Goal: Task Accomplishment & Management: Use online tool/utility

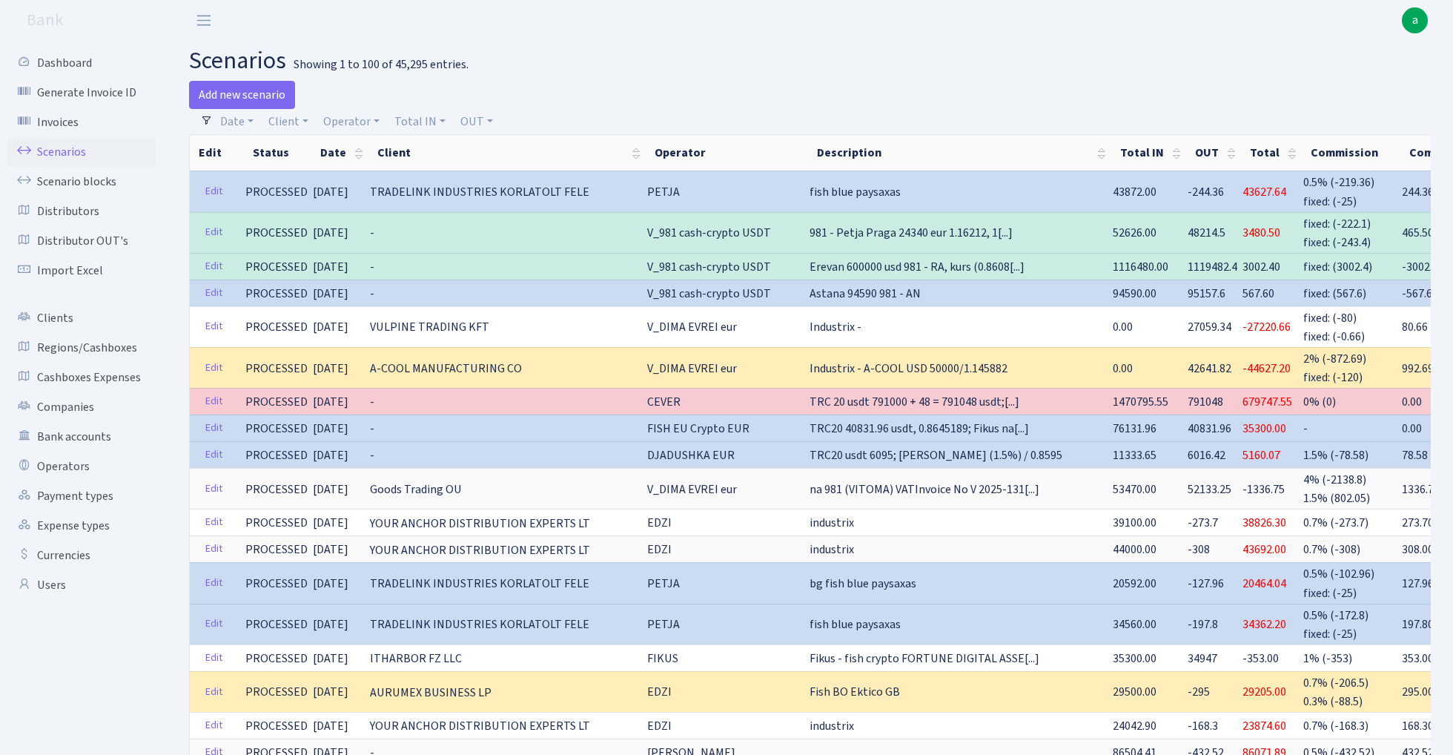
select select "100"
click at [348, 117] on link "Operator" at bounding box center [351, 121] width 68 height 25
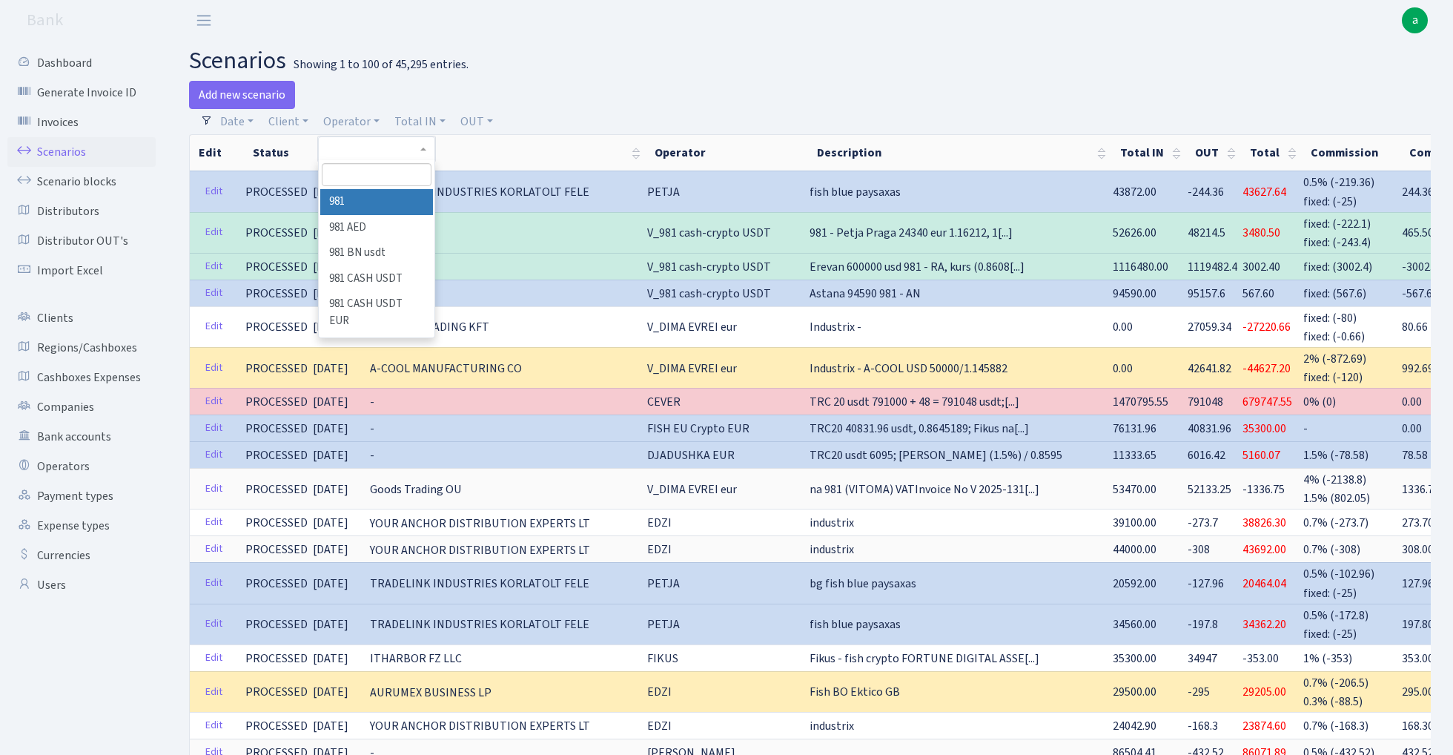
click at [351, 176] on input "search" at bounding box center [376, 174] width 109 height 23
type input "urani"
click at [374, 200] on li "URANIUM eur" at bounding box center [376, 202] width 112 height 26
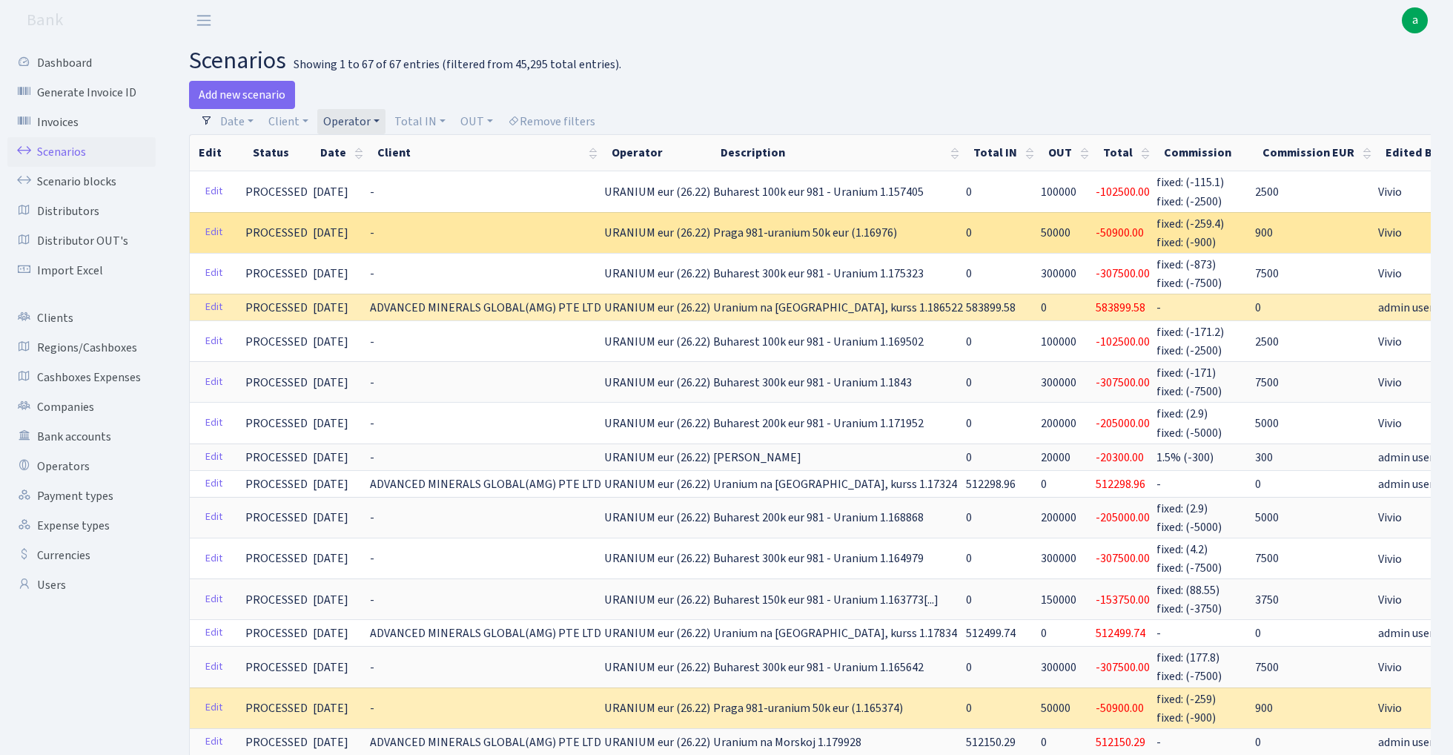
drag, startPoint x: 660, startPoint y: 229, endPoint x: 686, endPoint y: 229, distance: 25.9
click at [686, 229] on span "URANIUM eur (26.22)" at bounding box center [657, 233] width 106 height 16
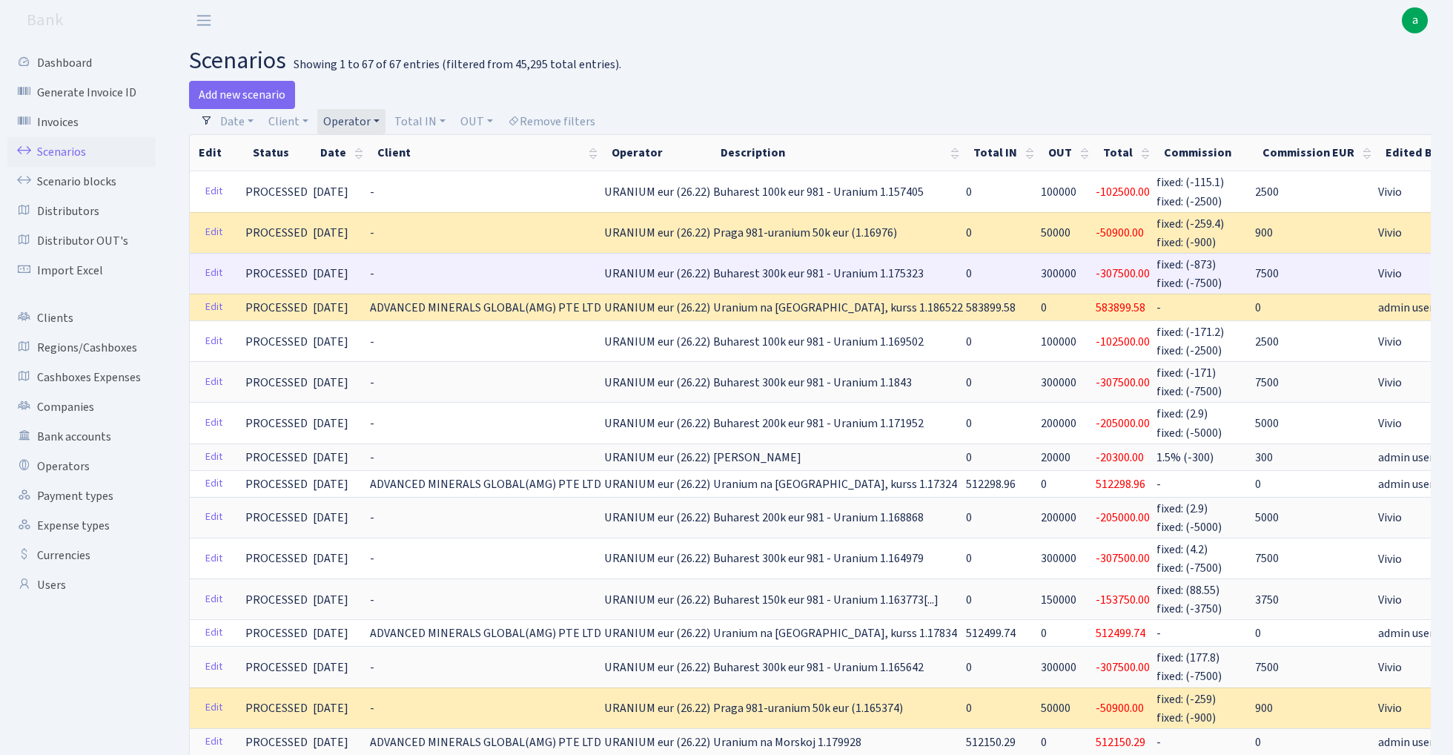
copy span "26.22"
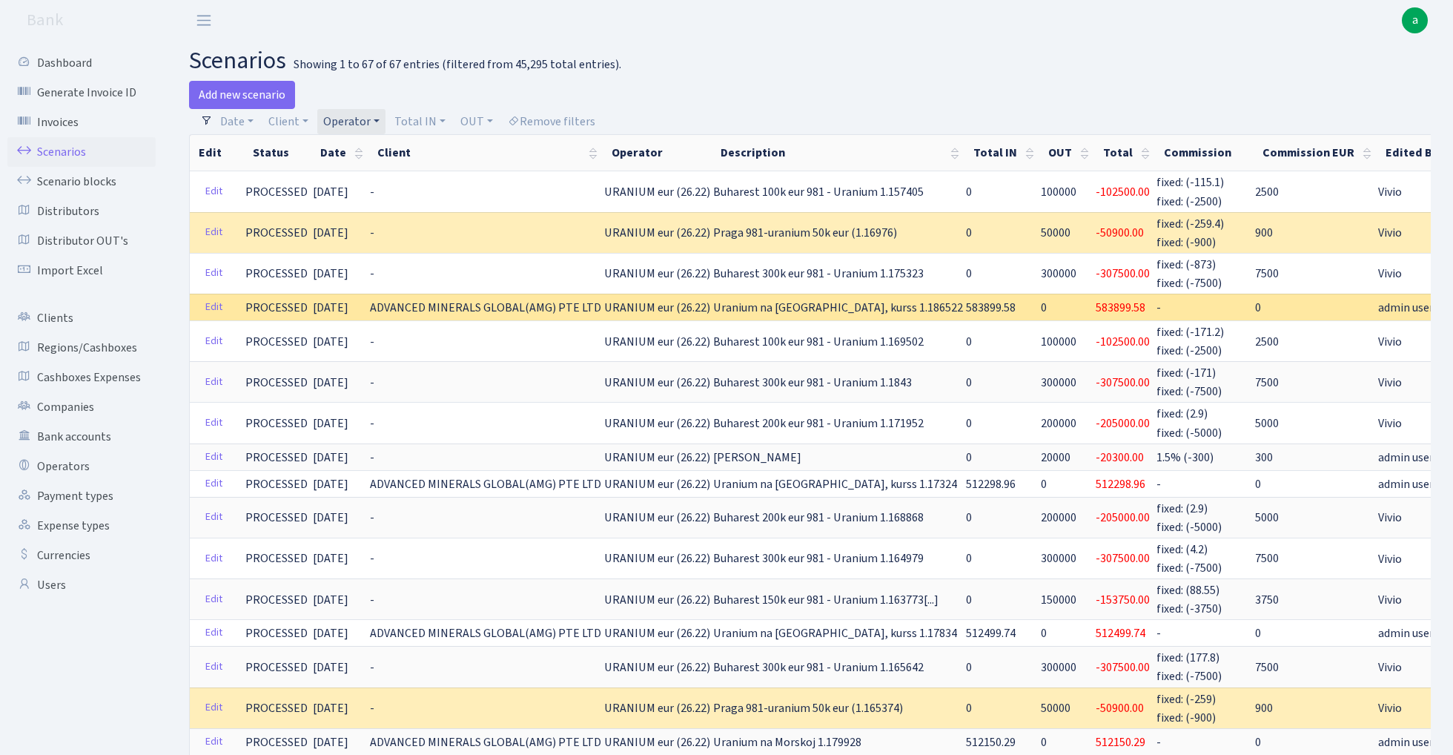
click at [966, 303] on span "583899.58" at bounding box center [991, 307] width 50 height 16
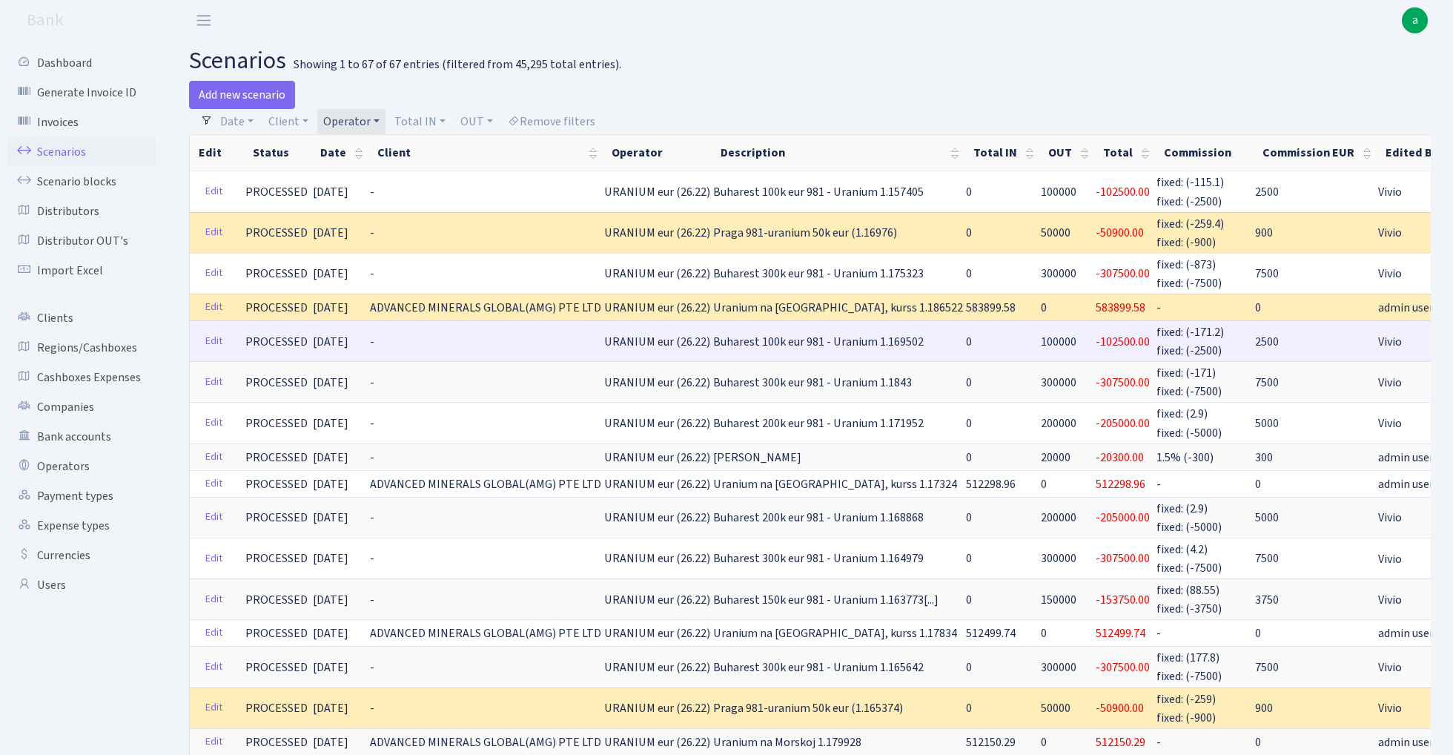
copy span "583899.58"
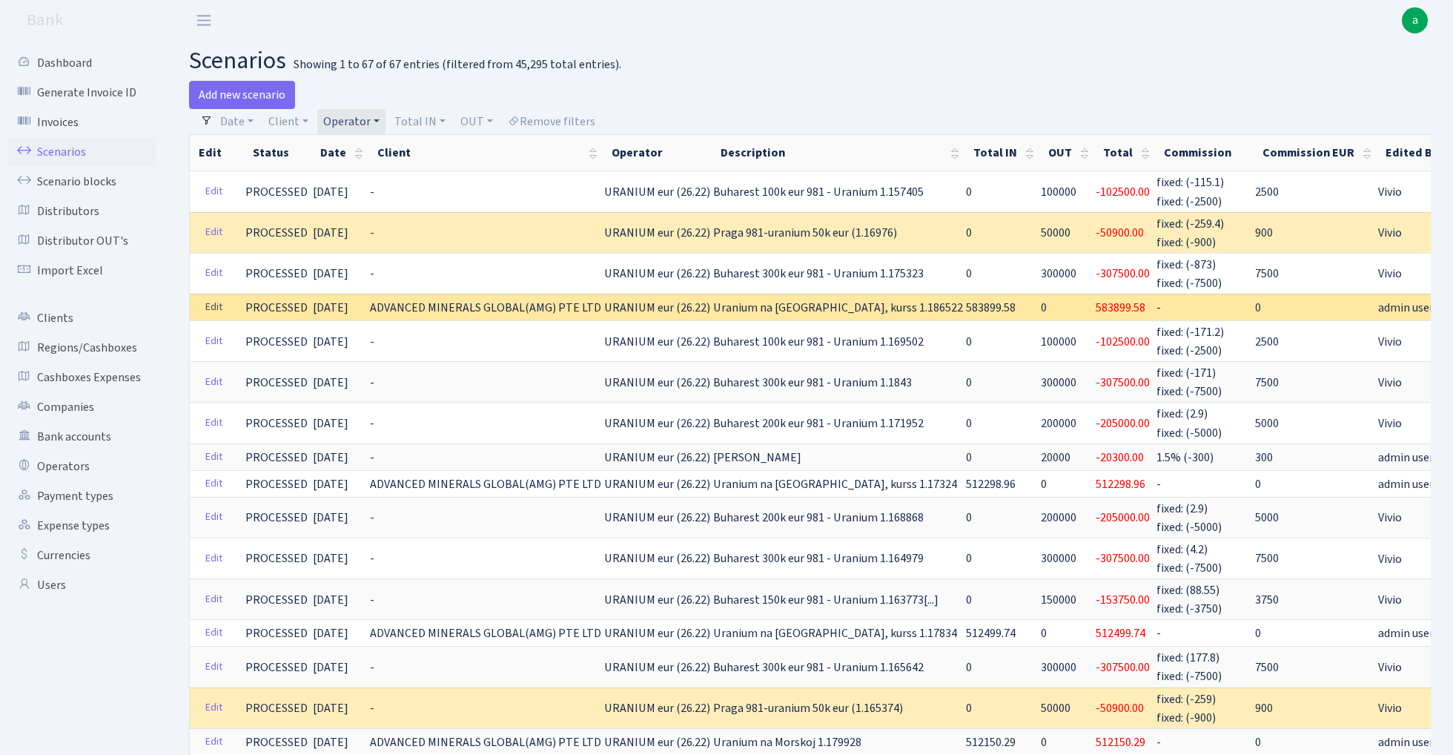
click at [211, 303] on link "Edit" at bounding box center [214, 307] width 30 height 23
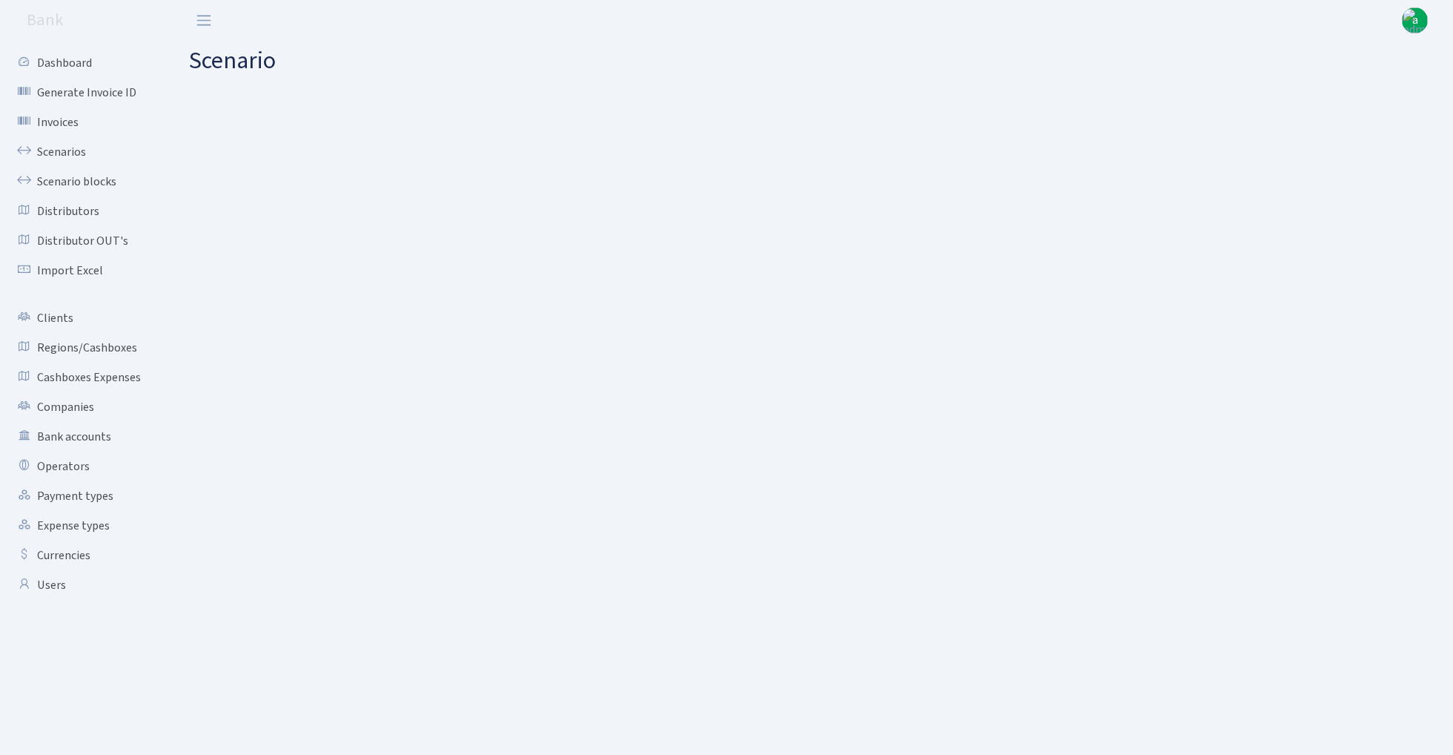
select select "in"
select select "2831"
select select "393"
select select "5"
select select "2"
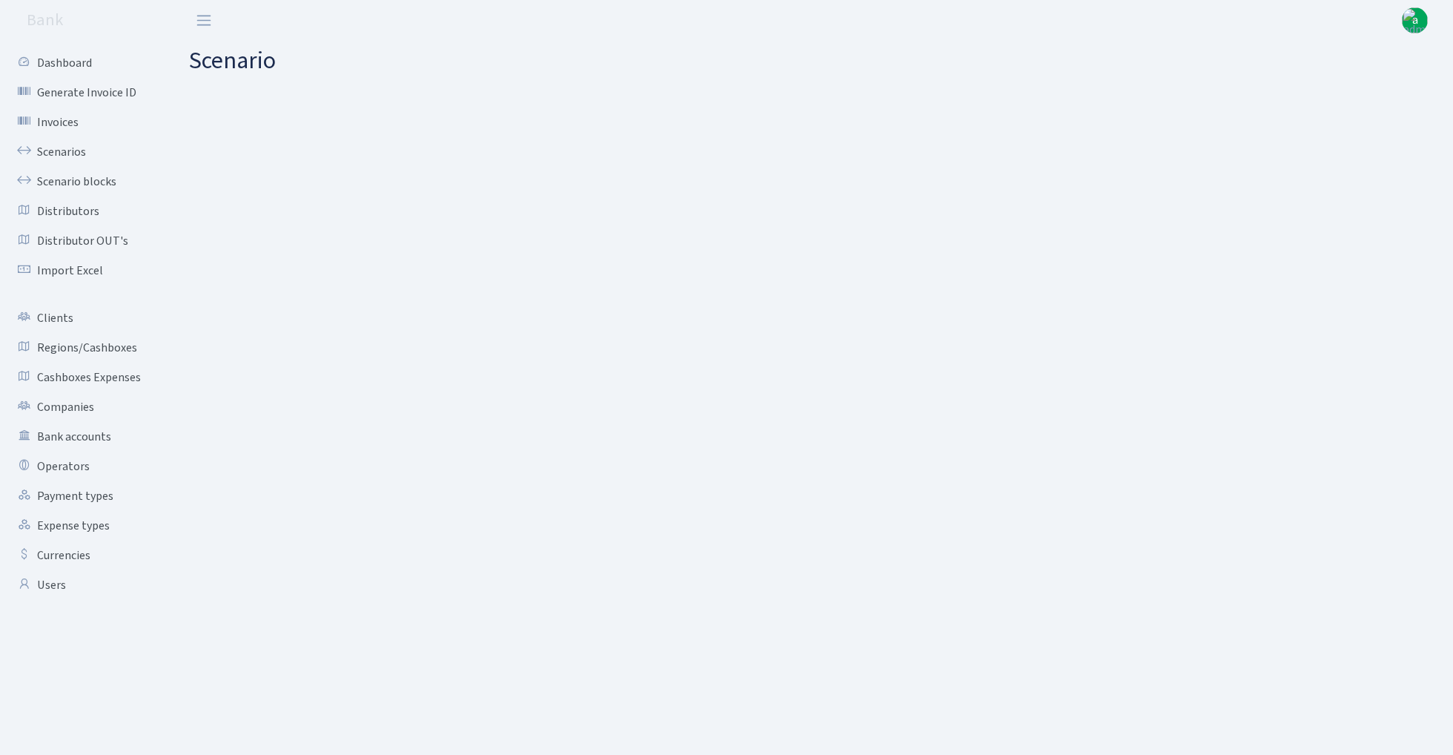
select select "processed"
select select "out"
select select "2655"
select select "324"
select select "5"
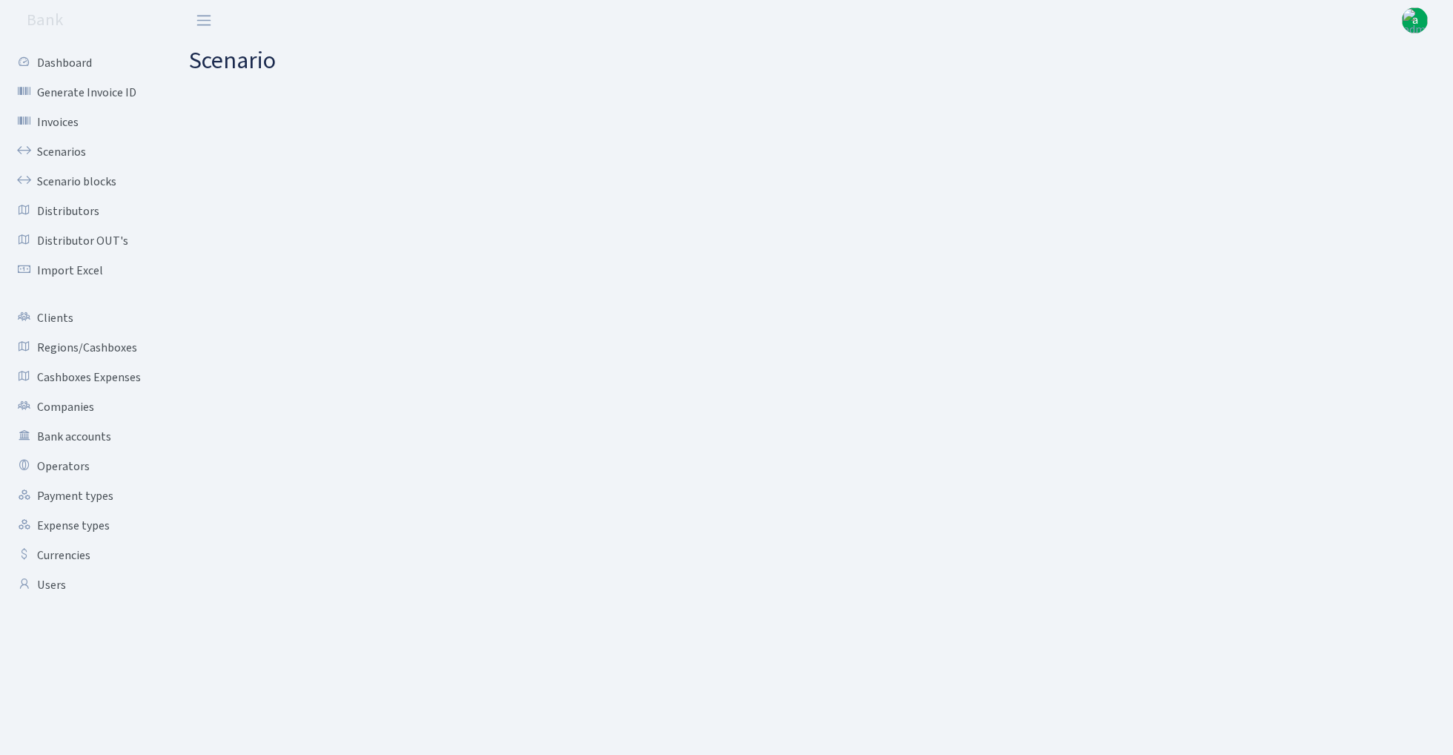
select select "2"
select select "processed"
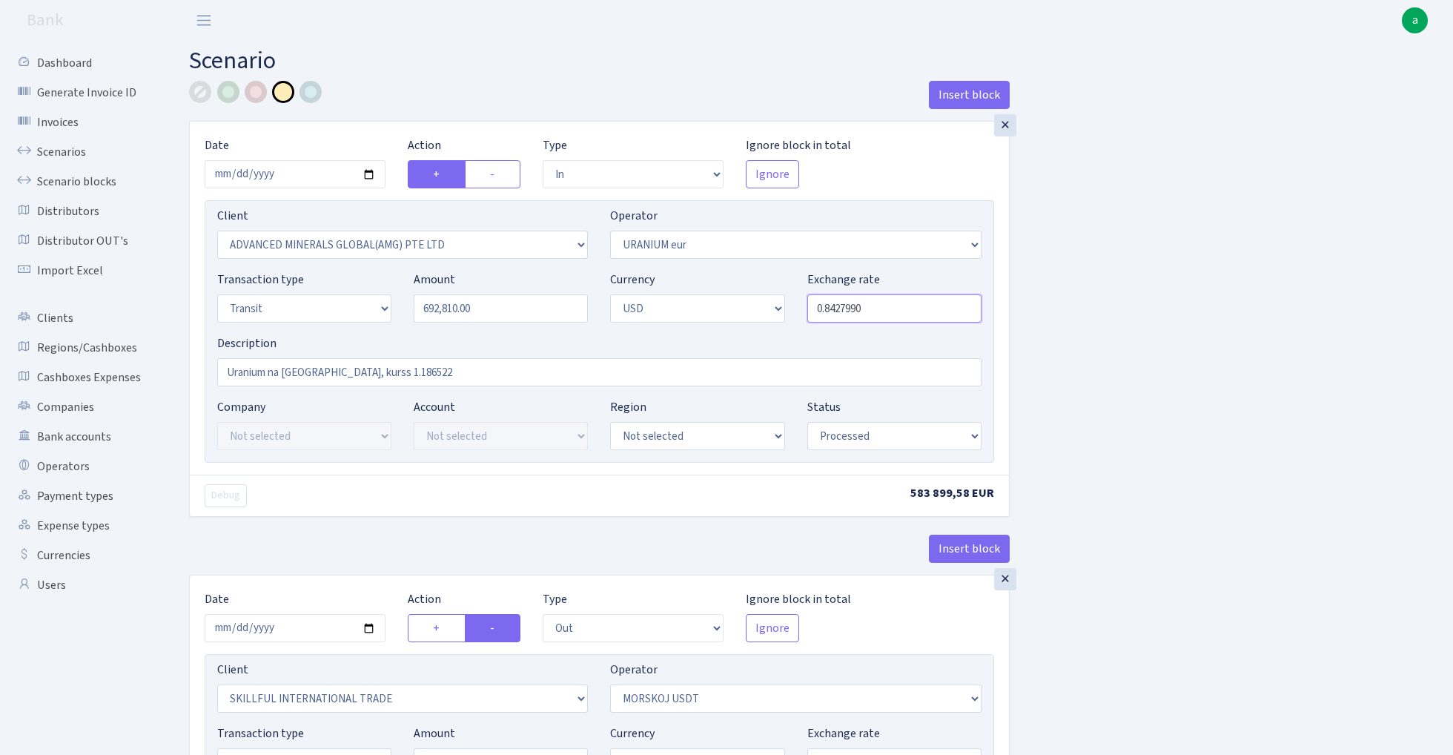
click at [892, 307] on input "0.8427990" at bounding box center [894, 308] width 174 height 28
paste input "8368528"
type input "0.8428369"
click at [1222, 356] on div "Insert block × Date 2025-09-29 Action + - Type --- In Out Commission Field requ…" at bounding box center [810, 588] width 1264 height 1014
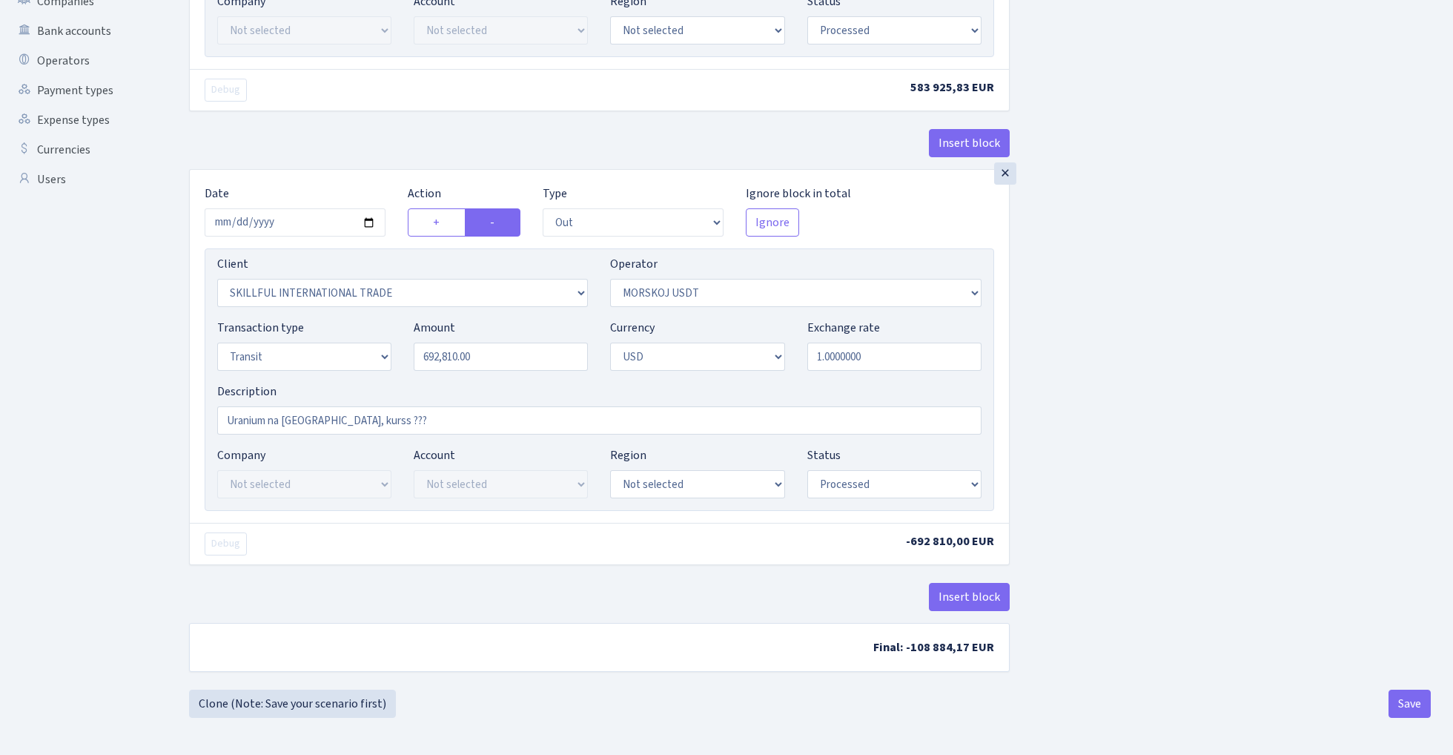
scroll to position [410, 0]
click at [1411, 704] on button "Save" at bounding box center [1409, 703] width 42 height 28
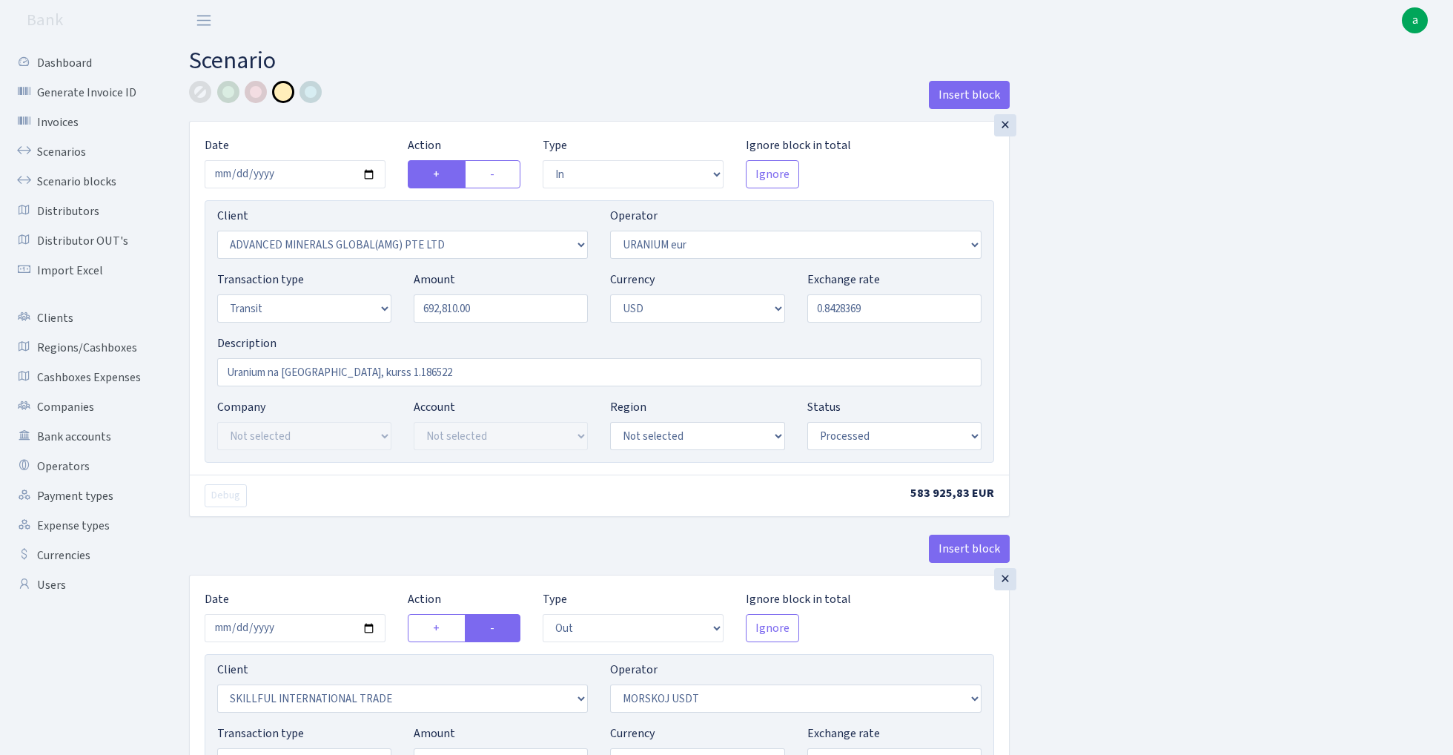
select select "in"
select select "2831"
select select "393"
select select "5"
select select "2"
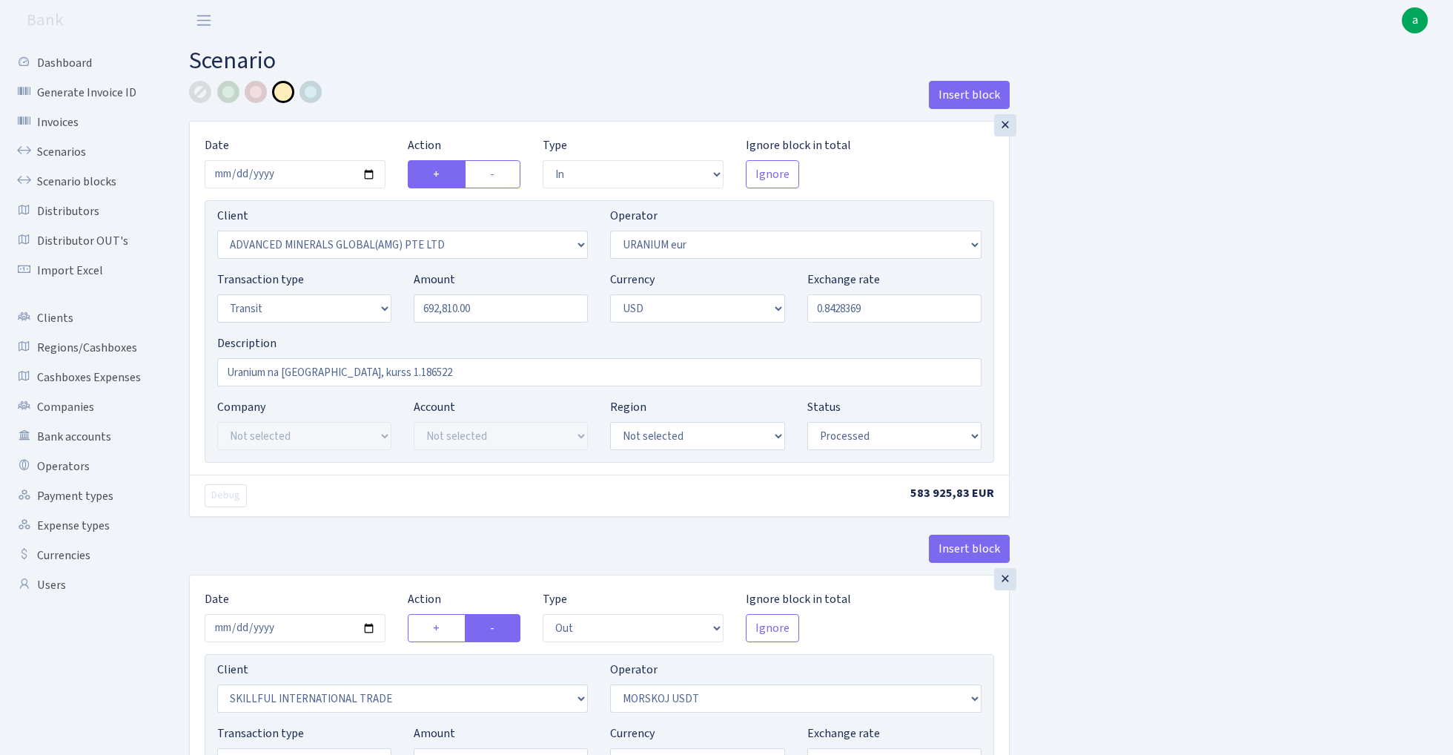
select select "processed"
select select "out"
select select "2655"
select select "324"
select select "5"
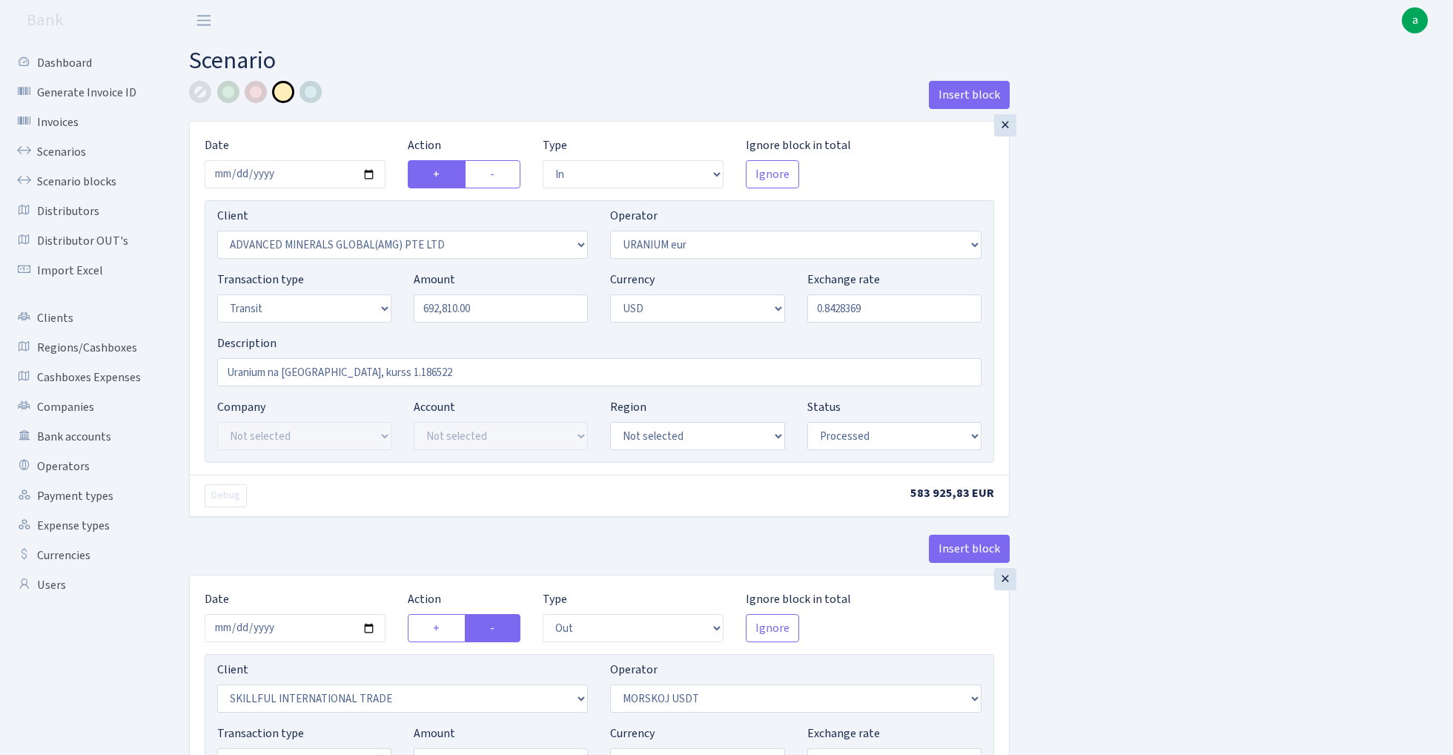
select select "2"
select select "processed"
click at [62, 152] on link "Scenarios" at bounding box center [81, 152] width 148 height 30
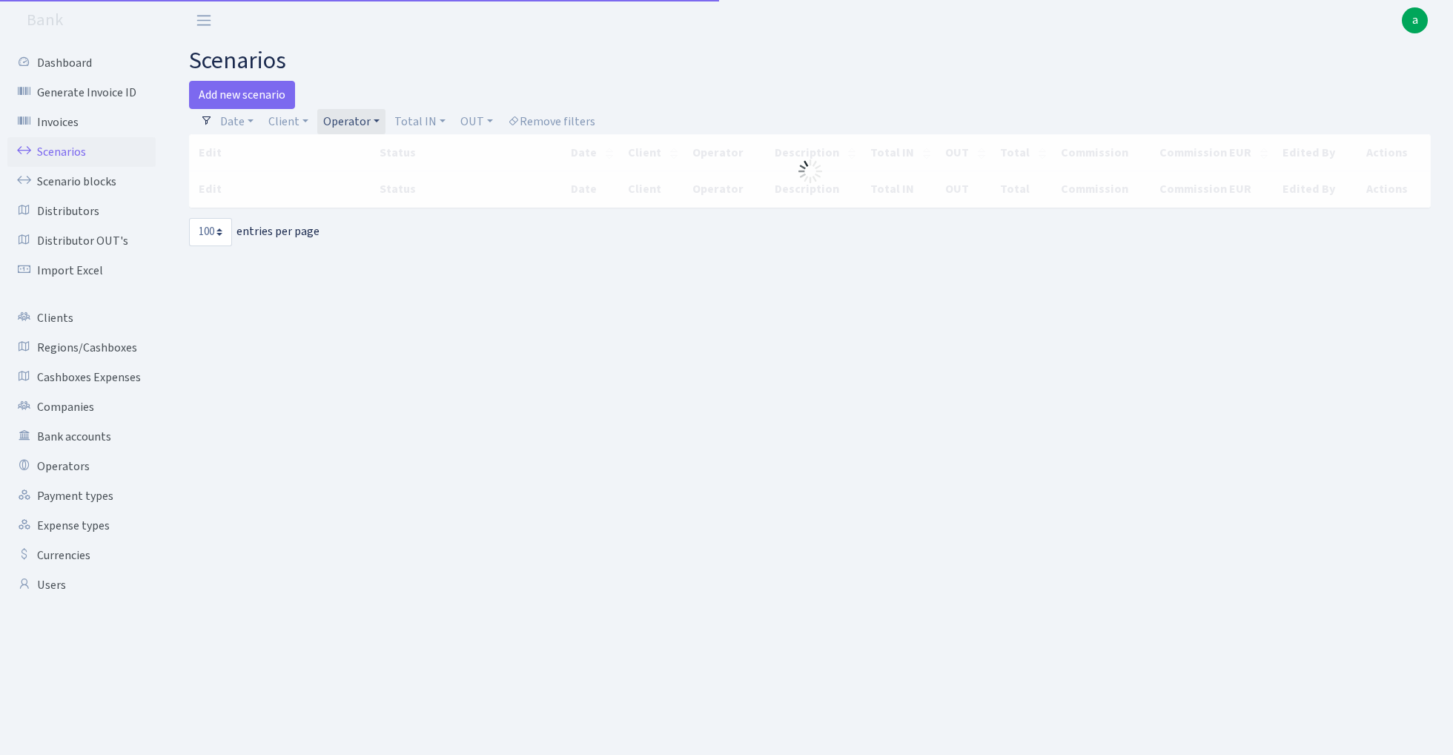
select select "100"
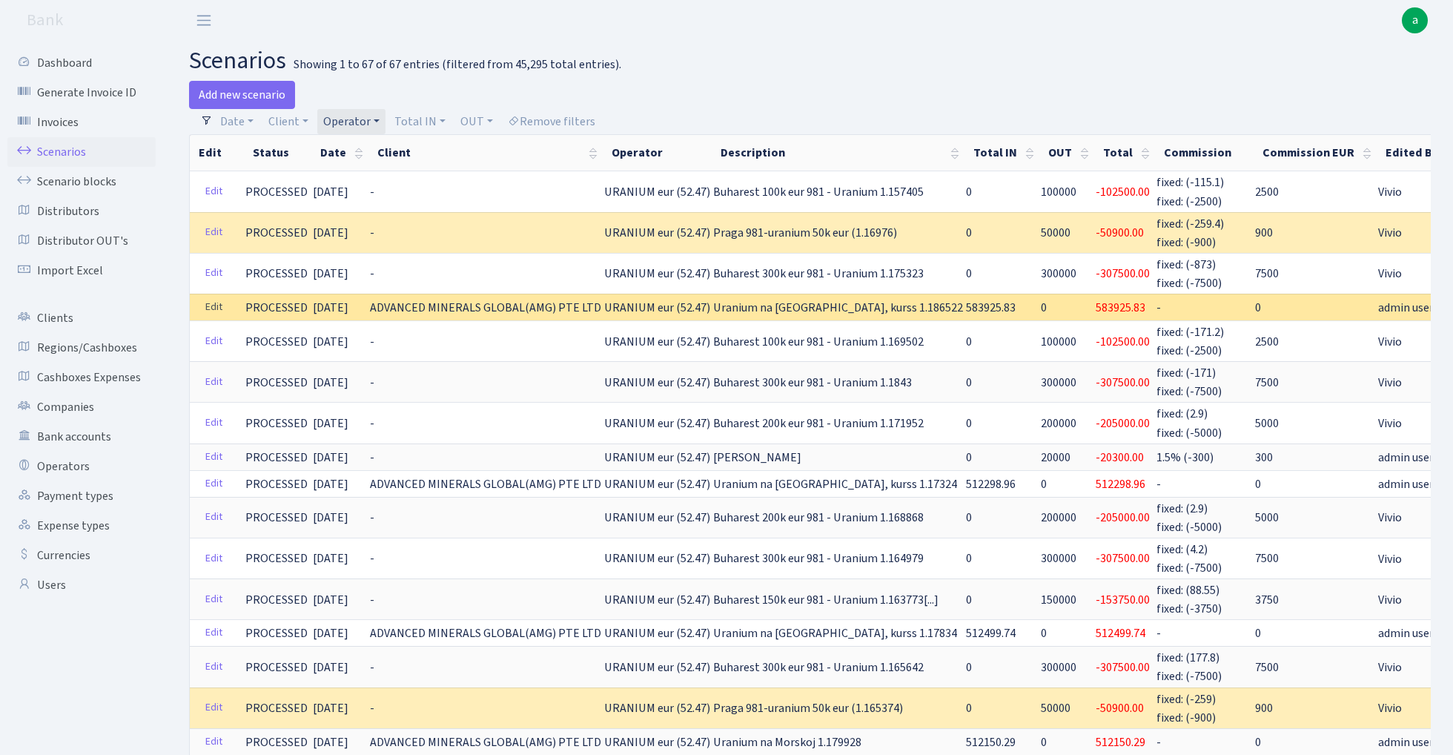
click at [217, 302] on link "Edit" at bounding box center [214, 307] width 30 height 23
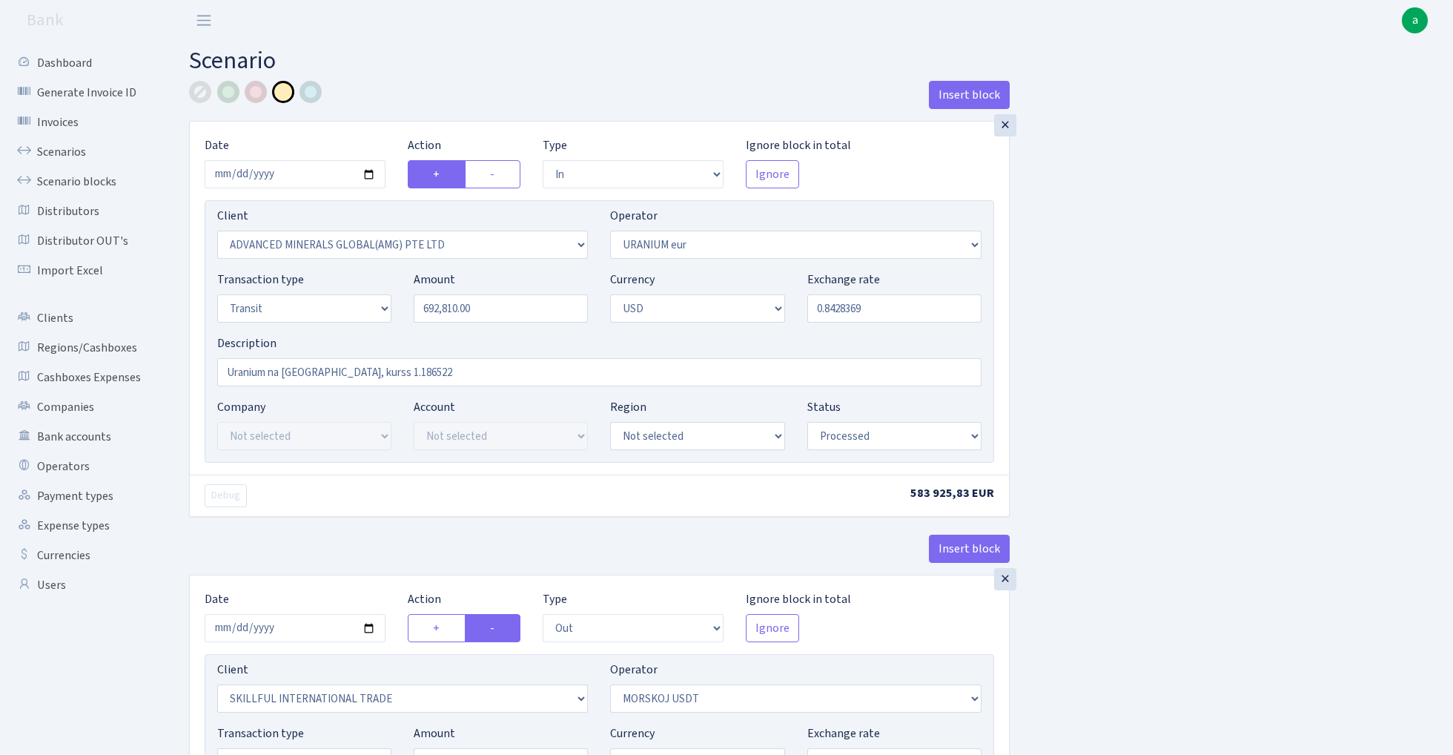
select select "in"
select select "2831"
select select "393"
select select "5"
select select "2"
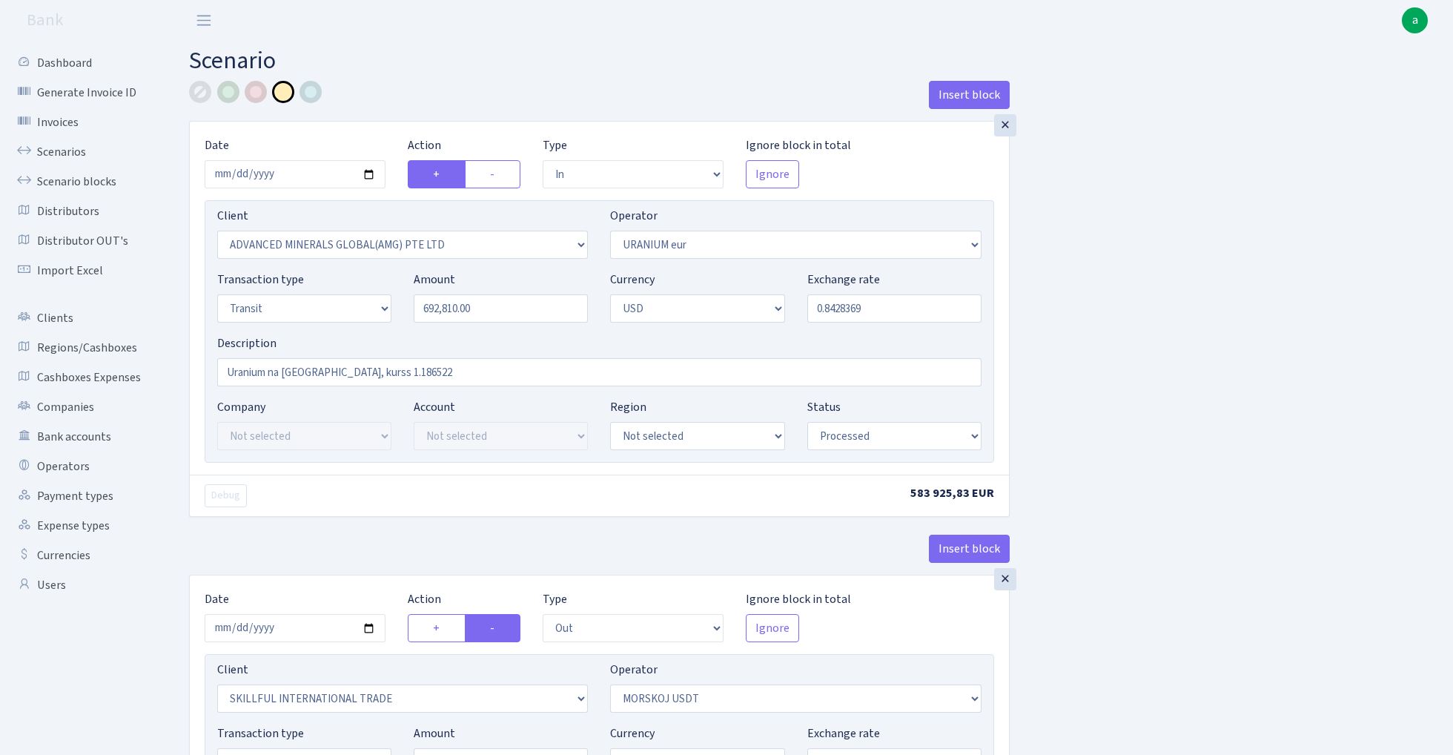
select select "processed"
select select "out"
select select "2655"
select select "324"
select select "5"
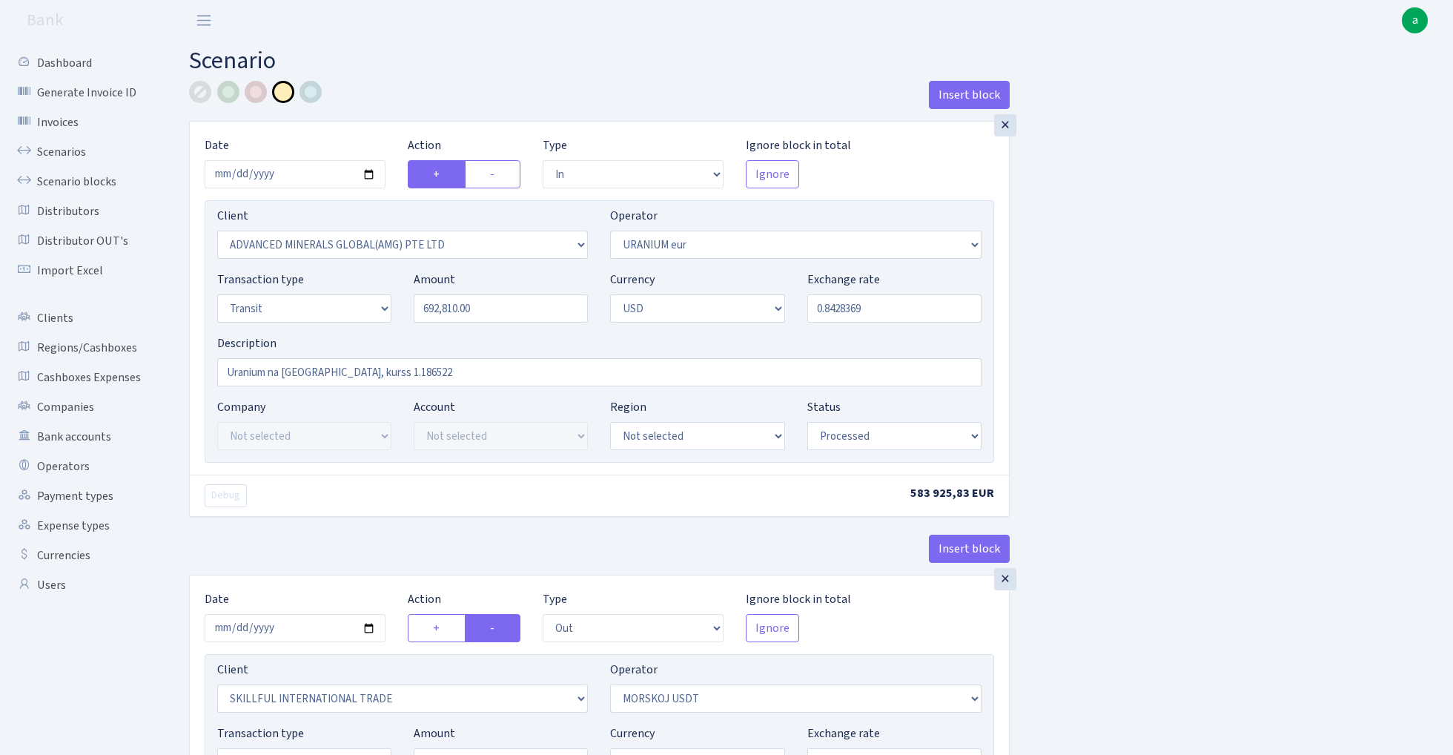
select select "2"
select select "processed"
click at [894, 308] on input "0.8428369" at bounding box center [894, 308] width 174 height 28
paste input "7611611"
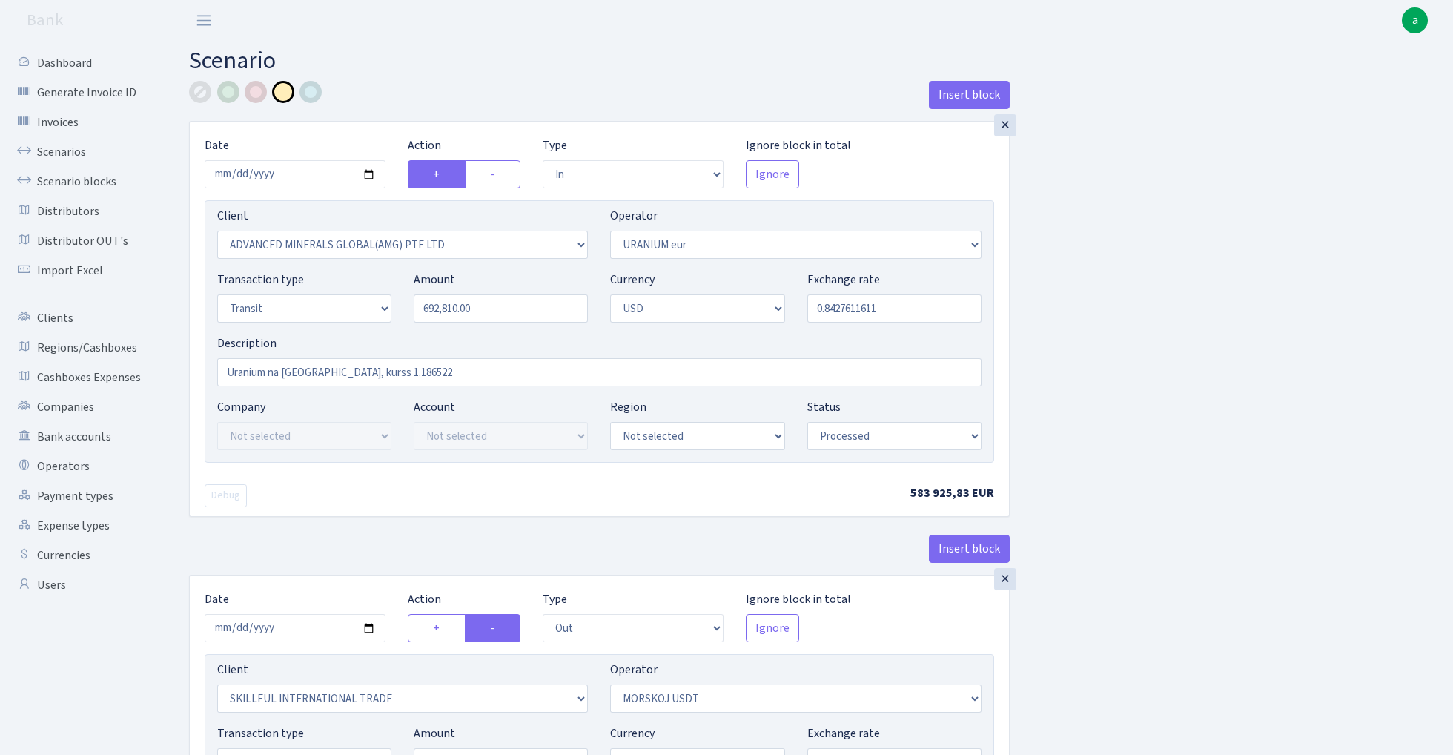
type input "0.8427612"
click at [1251, 334] on div "Insert block × Date 2025-09-29 Action + - Type --- In Out Commission Field requ…" at bounding box center [810, 585] width 1264 height 1008
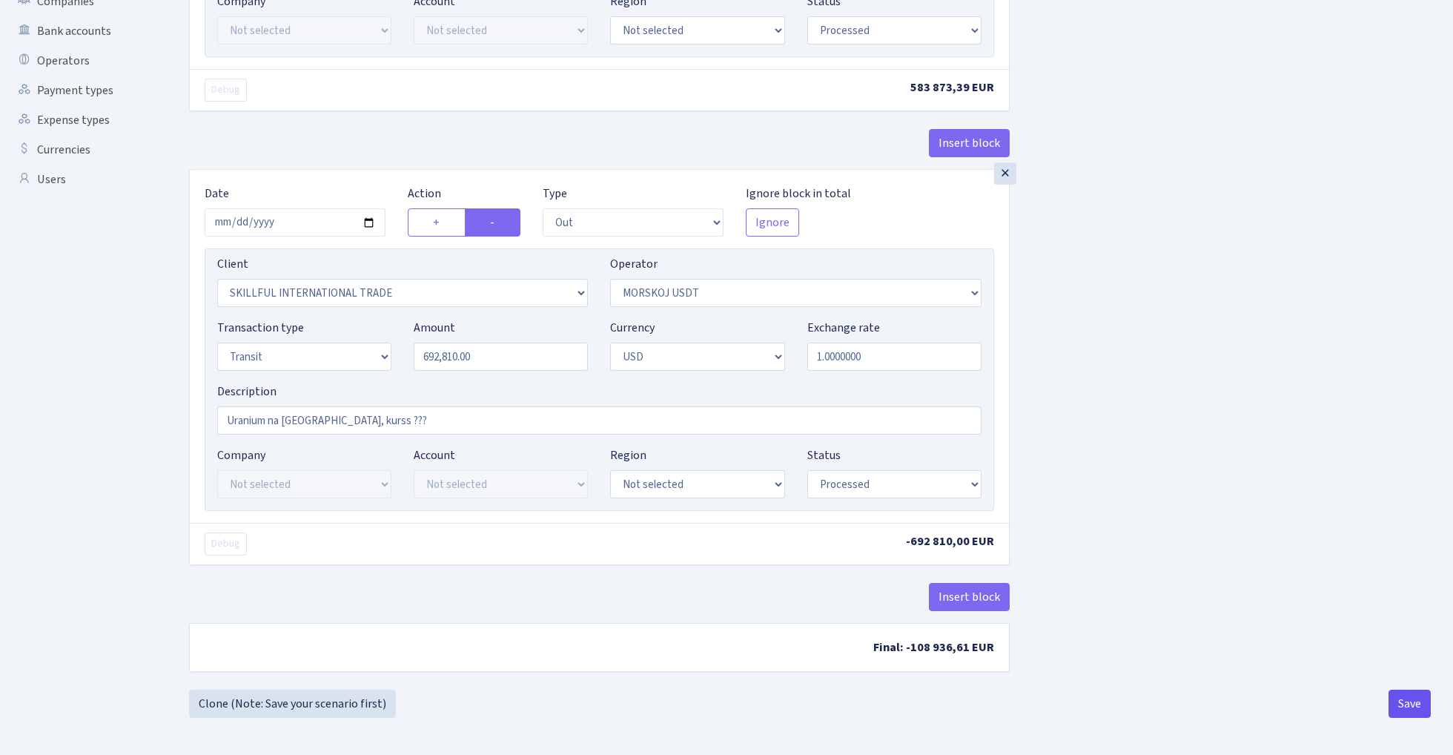
scroll to position [410, 0]
click at [1409, 689] on button "Save" at bounding box center [1409, 703] width 42 height 28
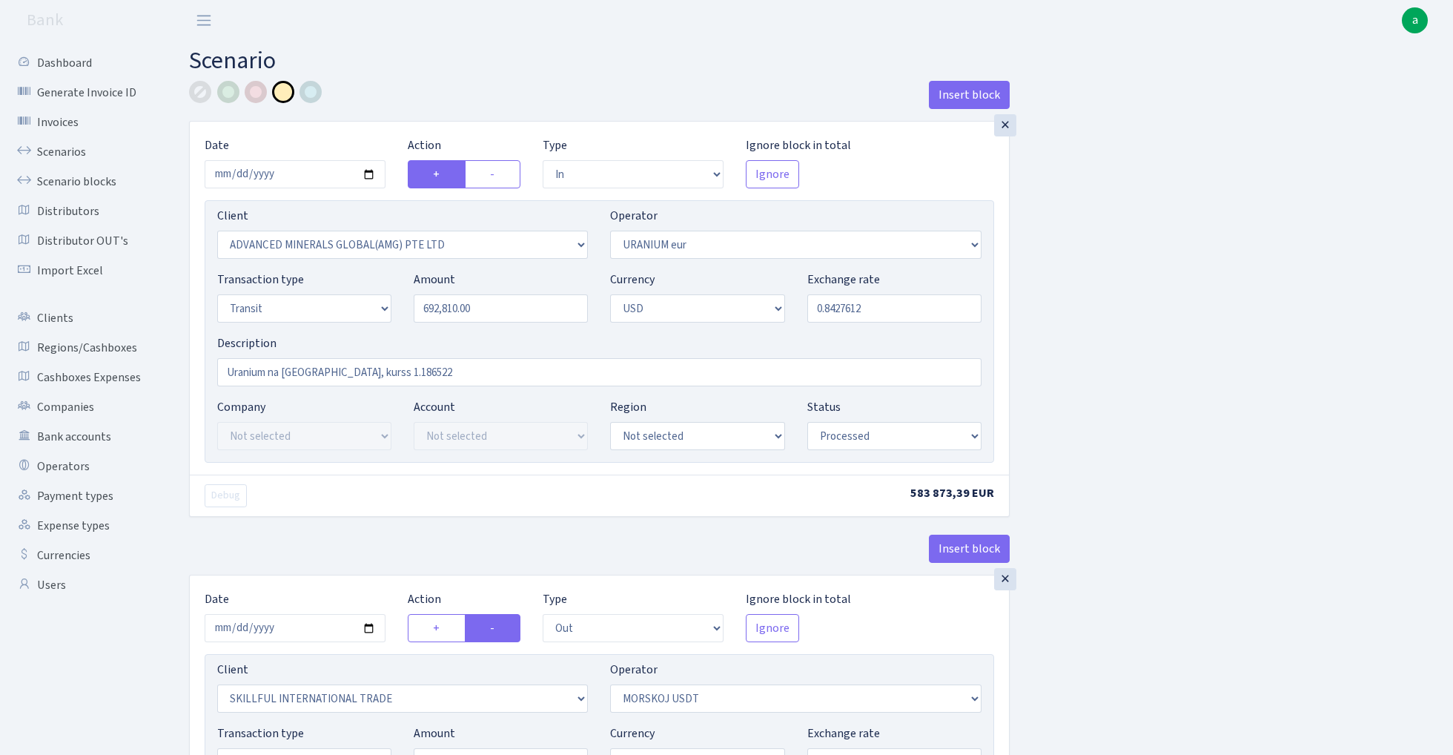
select select "in"
select select "2831"
select select "393"
select select "5"
select select "2"
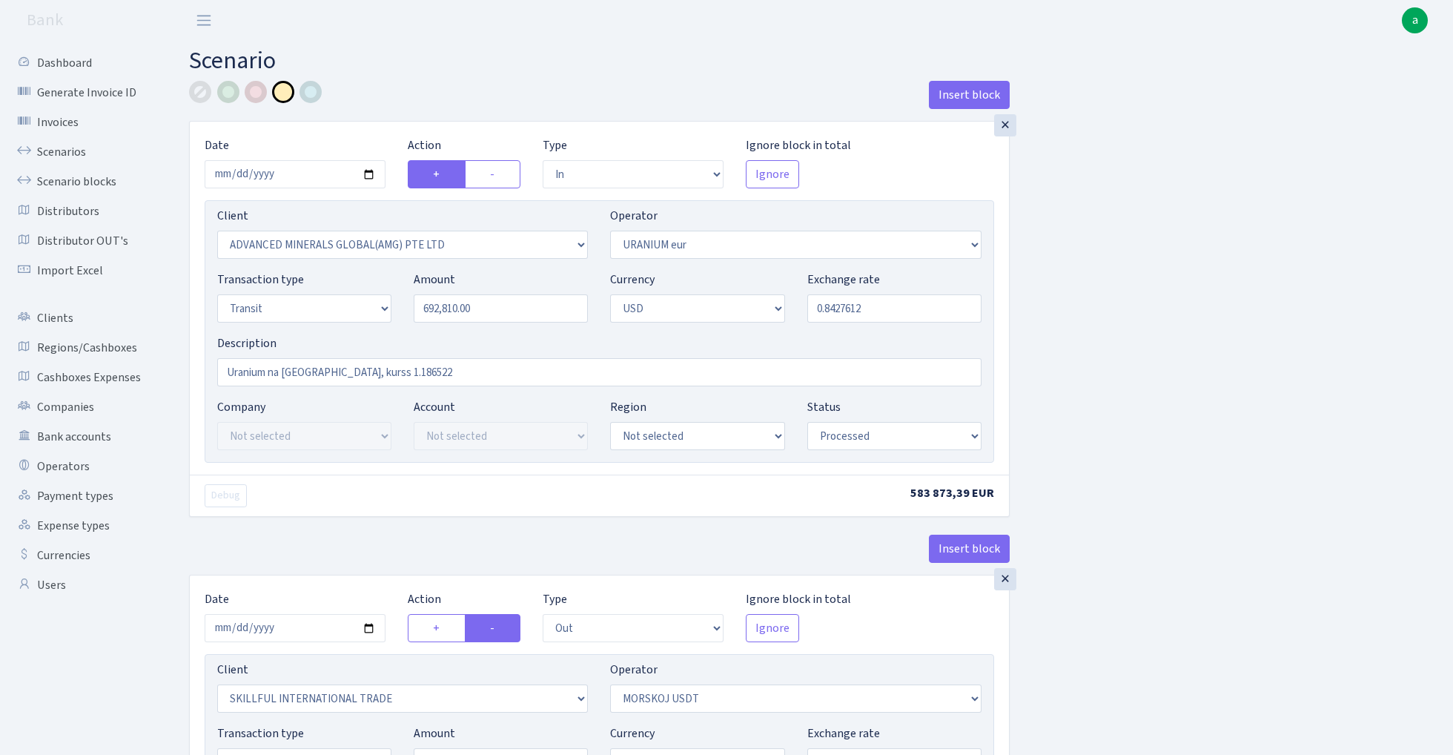
select select "processed"
select select "out"
select select "2655"
select select "324"
select select "5"
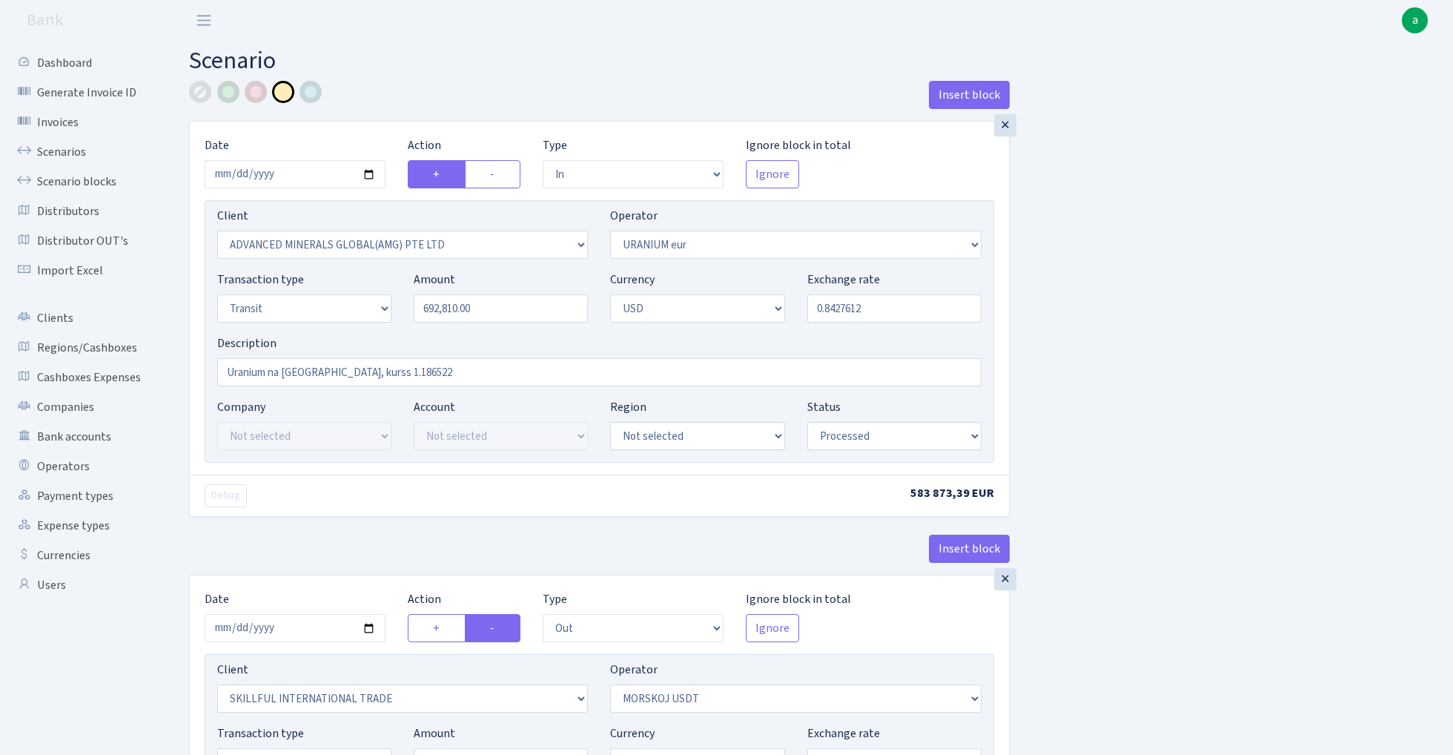
select select "2"
select select "processed"
click at [68, 150] on link "Scenarios" at bounding box center [81, 152] width 148 height 30
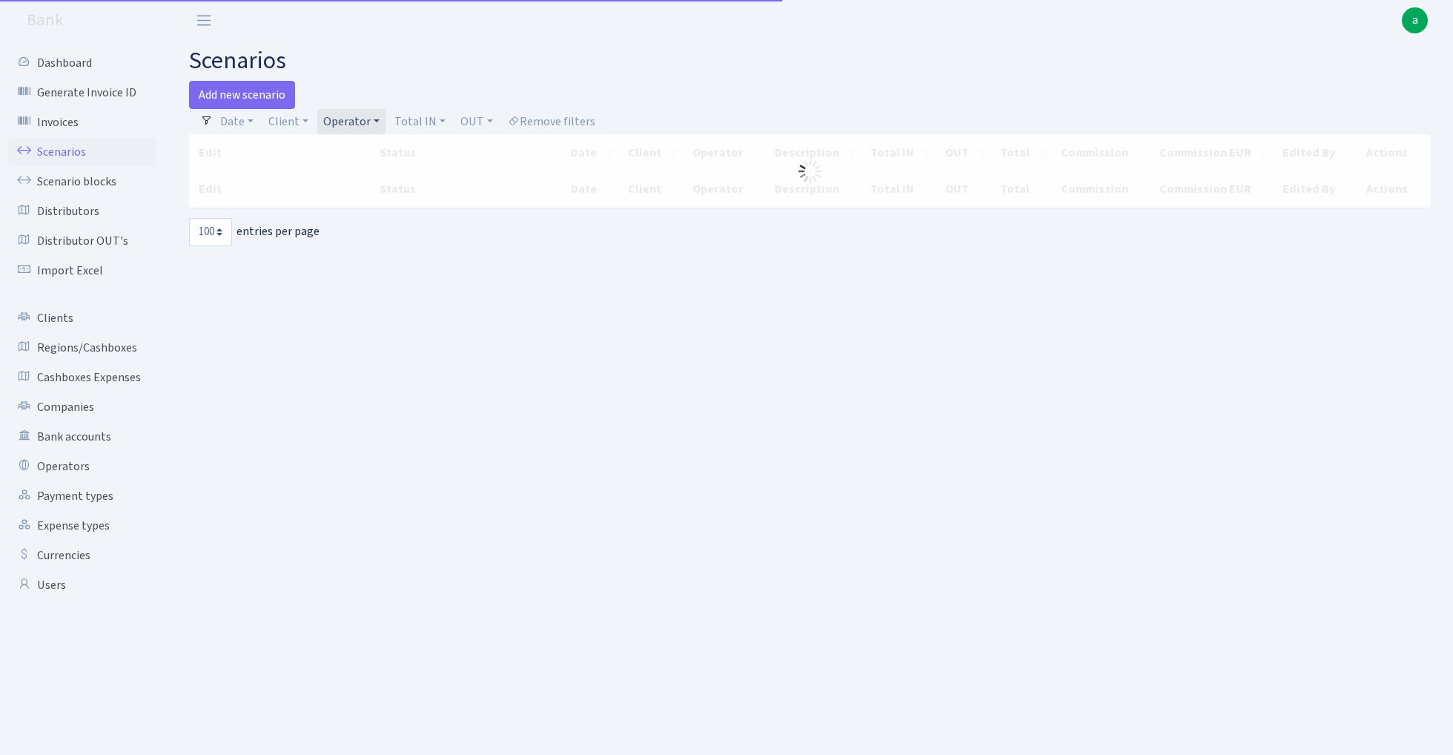
select select "100"
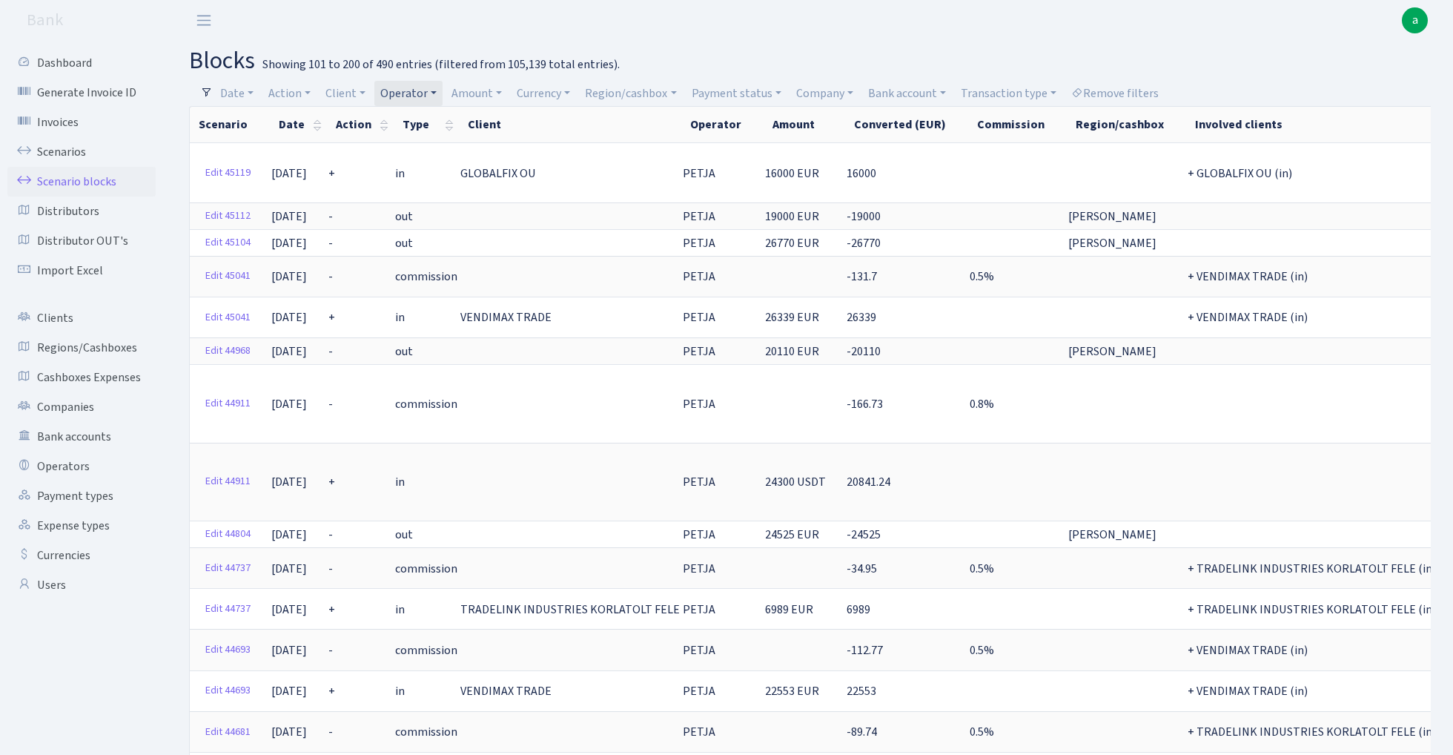
select select "100"
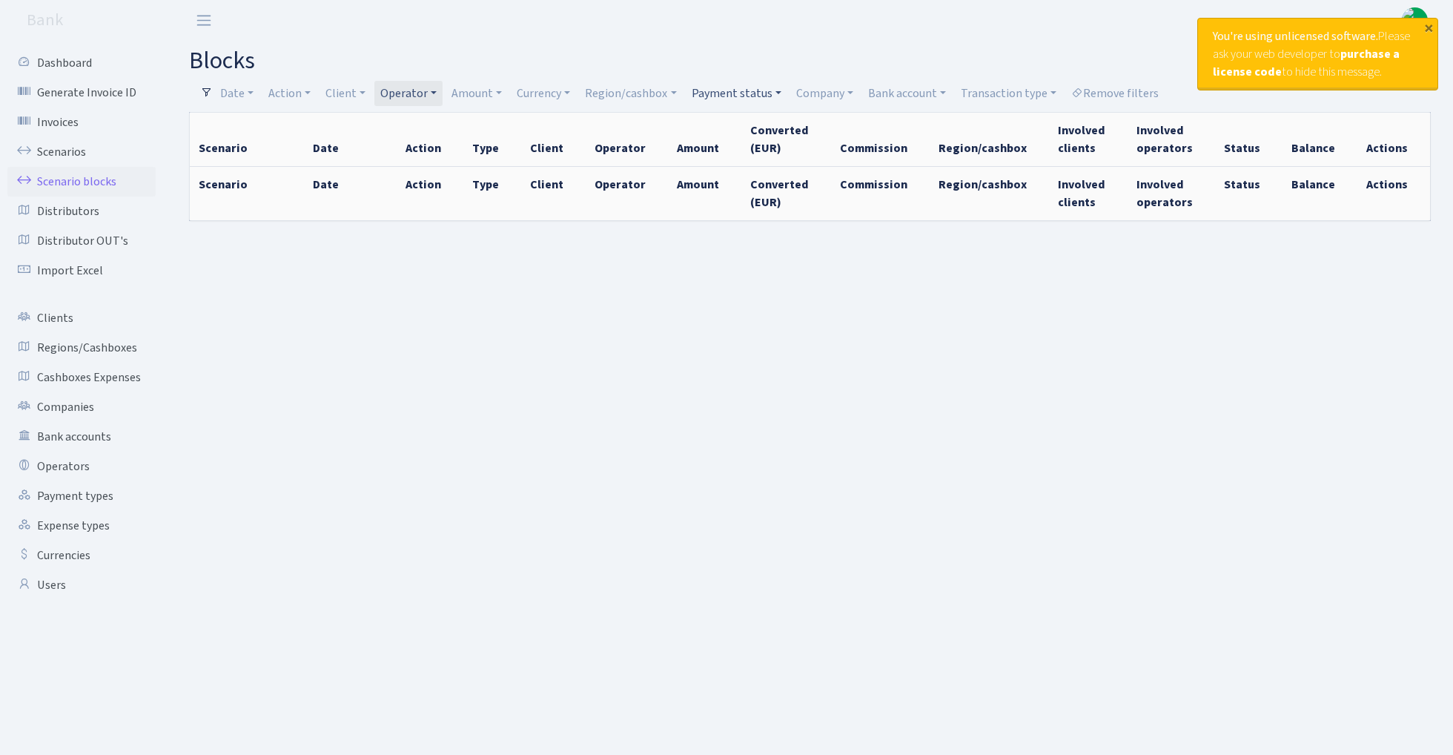
select select "100"
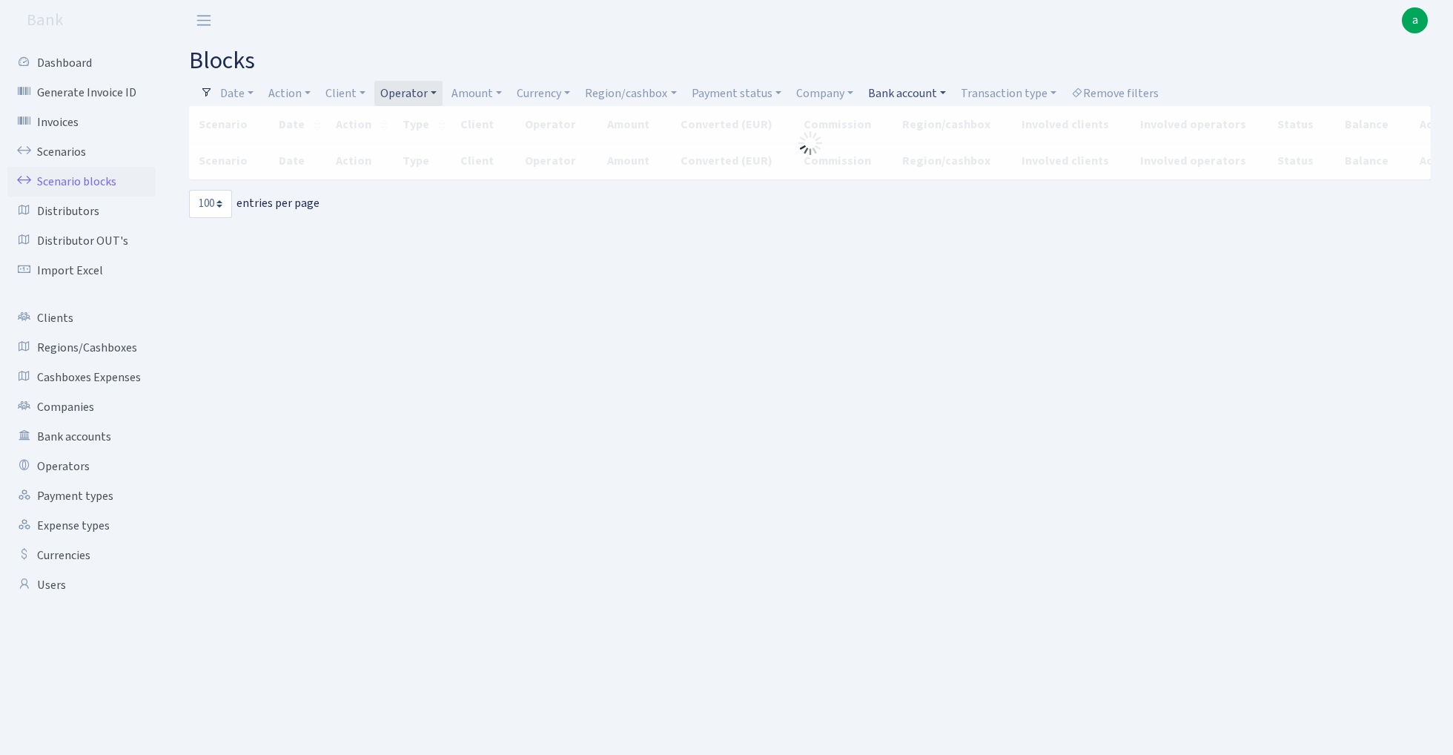
click at [925, 96] on link "Bank account" at bounding box center [907, 93] width 90 height 25
click at [919, 203] on li "ALFASTAR EUR UBB" at bounding box center [921, 200] width 112 height 26
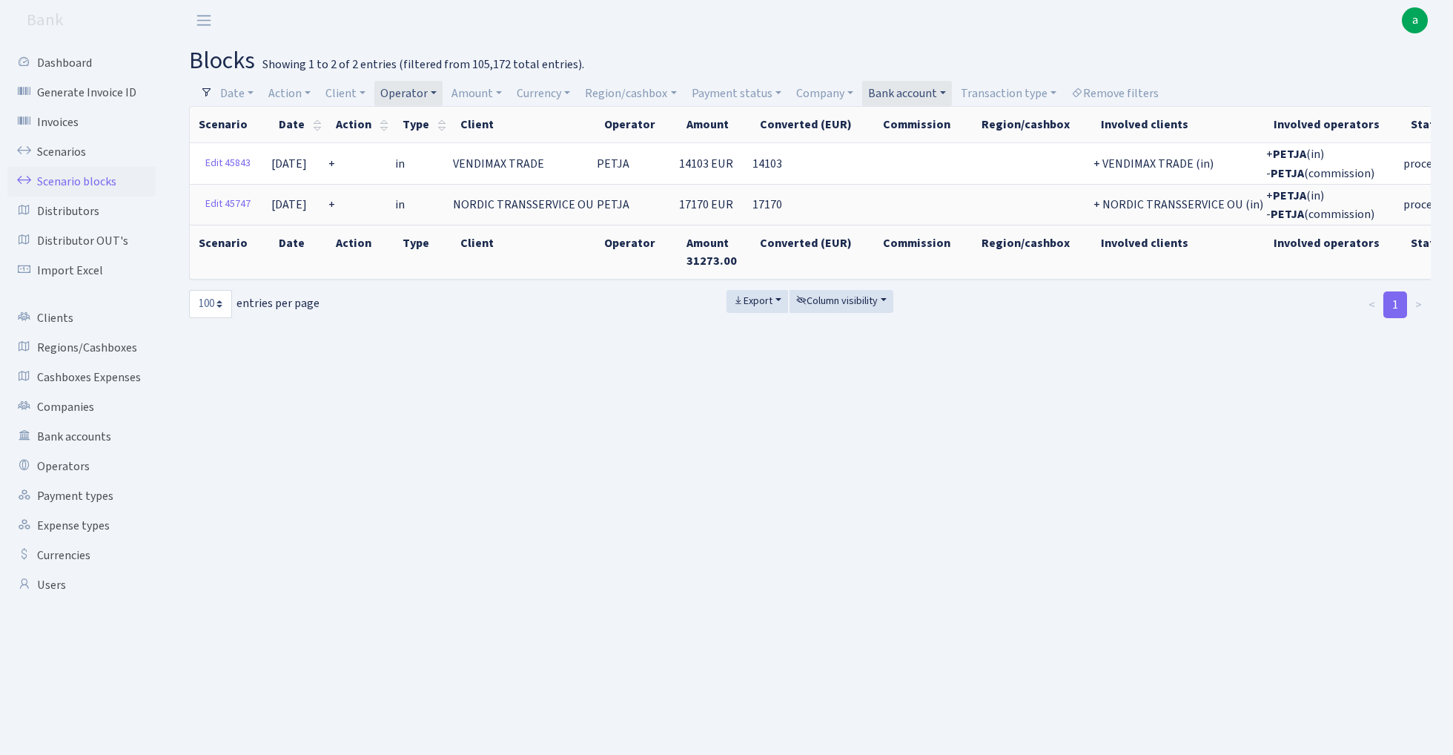
click at [408, 95] on link "Operator" at bounding box center [408, 93] width 68 height 25
